Goal: Transaction & Acquisition: Purchase product/service

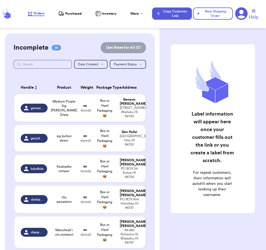
click at [73, 110] on span "Medium Purple Sig [PERSON_NAME] Dress" at bounding box center [64, 108] width 26 height 18
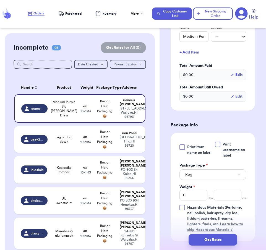
scroll to position [172, 0]
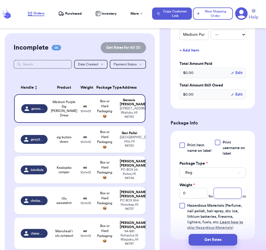
click at [228, 192] on input "number" at bounding box center [228, 193] width 28 height 11
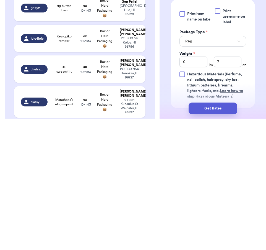
scroll to position [9, 0]
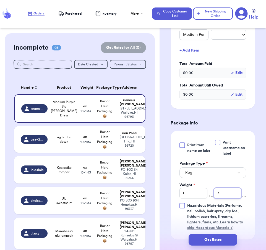
type input "7"
click at [217, 234] on button "Get Rates" at bounding box center [213, 240] width 49 height 12
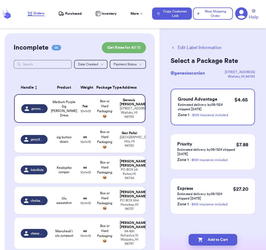
click at [223, 234] on button "Add to Cart" at bounding box center [213, 240] width 49 height 12
checkbox input "true"
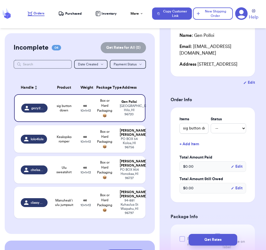
scroll to position [83, 0]
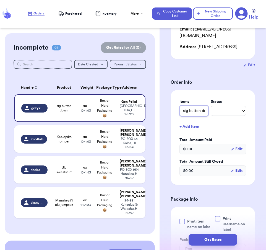
click at [198, 111] on input "sig button down" at bounding box center [194, 110] width 29 height 11
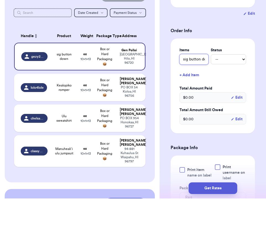
type input "sig button down"
type input "sig button down m"
type input "sig button down me"
type input "sig button down med"
type input "sig button down medium"
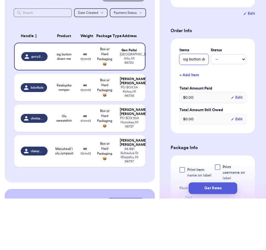
type input "sig button down medium"
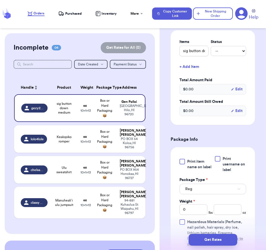
scroll to position [152, 0]
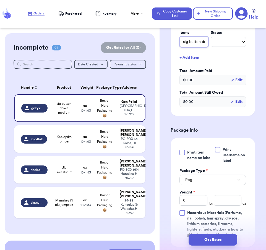
type input "sig button down medium"
click at [226, 201] on input "number" at bounding box center [228, 200] width 28 height 11
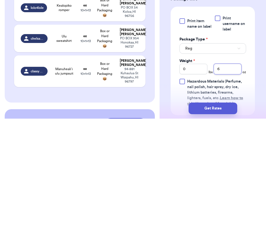
type input "6"
click at [217, 234] on button "Get Rates" at bounding box center [213, 240] width 49 height 12
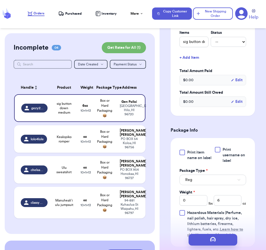
scroll to position [0, 0]
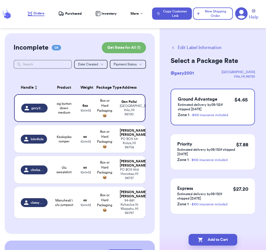
click at [222, 234] on button "Add to Cart" at bounding box center [213, 240] width 49 height 12
checkbox input "true"
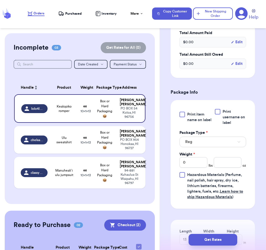
scroll to position [200, 0]
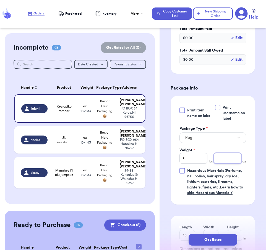
click at [227, 154] on input "number" at bounding box center [228, 158] width 28 height 11
type input "5"
click at [217, 234] on button "Get Rates" at bounding box center [213, 240] width 49 height 12
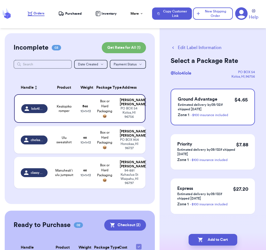
scroll to position [0, 0]
click at [220, 234] on button "Add to Cart" at bounding box center [213, 240] width 49 height 12
checkbox input "true"
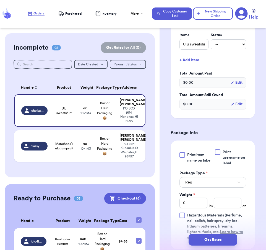
scroll to position [164, 0]
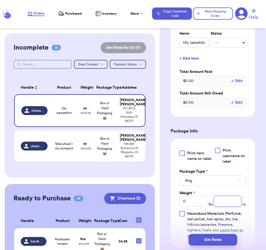
click at [229, 196] on input "number" at bounding box center [228, 201] width 28 height 11
type input "15"
click at [210, 235] on button "Get Rates" at bounding box center [213, 240] width 49 height 12
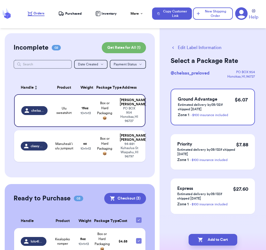
click at [220, 234] on button "Add to Cart" at bounding box center [213, 240] width 49 height 12
checkbox input "true"
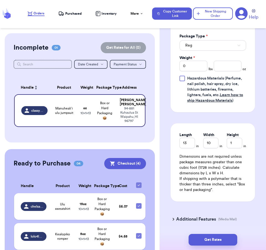
scroll to position [288, 0]
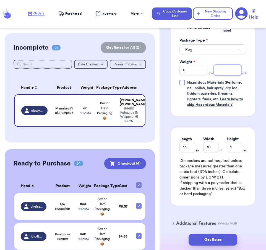
click at [231, 65] on input "number" at bounding box center [228, 70] width 28 height 11
type input "10"
click at [220, 234] on button "Get Rates" at bounding box center [213, 240] width 49 height 12
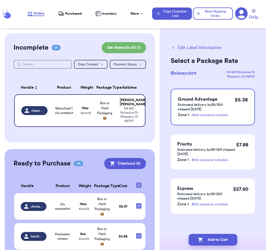
click at [216, 234] on button "Add to Cart" at bounding box center [213, 240] width 49 height 12
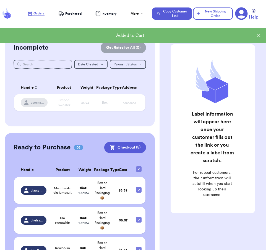
click at [127, 142] on button "Checkout ( 5 )" at bounding box center [125, 147] width 42 height 11
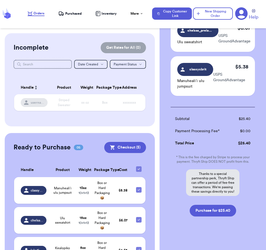
scroll to position [188, 0]
click at [228, 207] on button "Purchase for $25.40" at bounding box center [213, 211] width 46 height 12
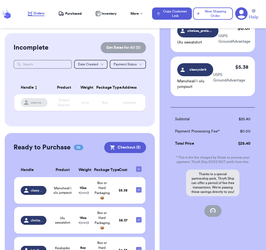
checkbox input "false"
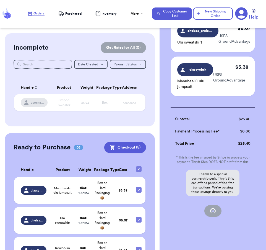
checkbox input "false"
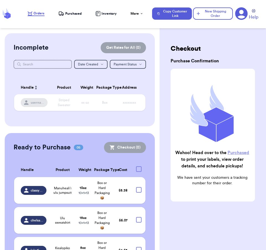
scroll to position [0, 0]
checkbox input "true"
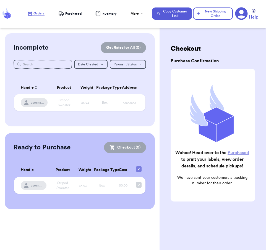
click at [69, 11] on div "Purchased" at bounding box center [69, 14] width 23 height 6
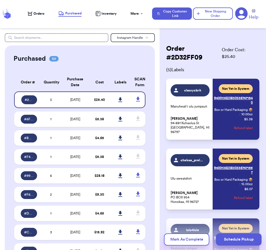
click at [120, 102] on icon at bounding box center [120, 99] width 4 height 5
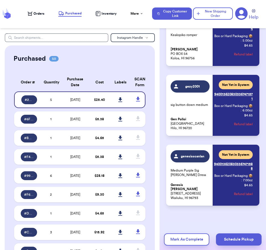
scroll to position [213, 0]
